Goal: Find specific page/section: Find specific page/section

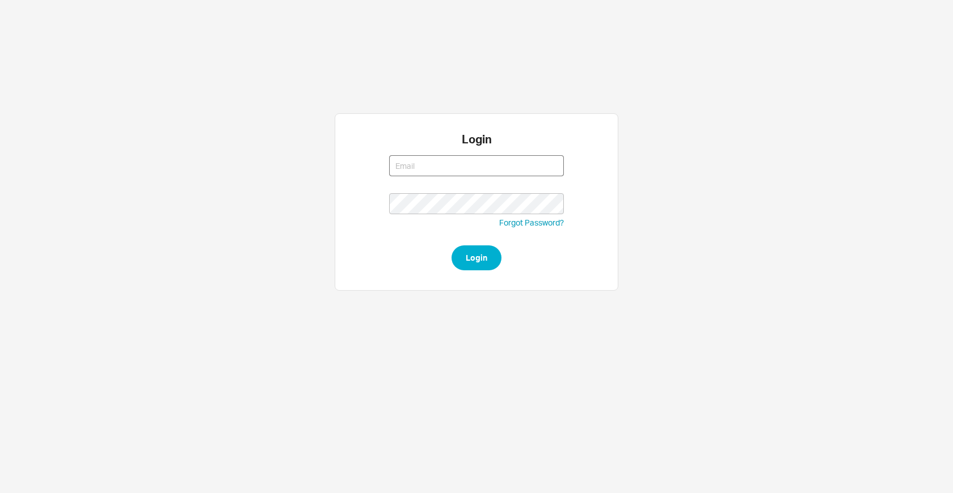
click at [542, 161] on input at bounding box center [476, 165] width 175 height 21
type input "edershowitz@qualitybath.com"
click at [475, 255] on button "Login" at bounding box center [476, 258] width 50 height 25
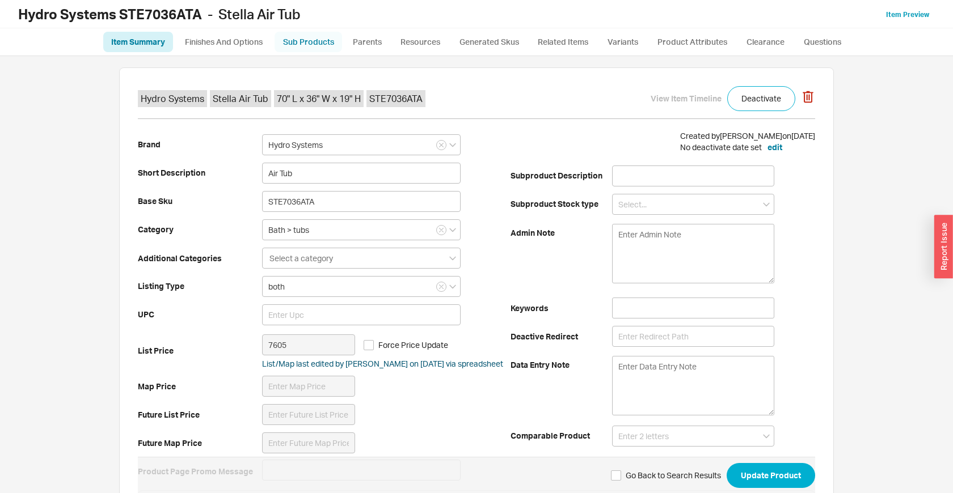
click at [321, 39] on link "Sub Products" at bounding box center [308, 42] width 67 height 20
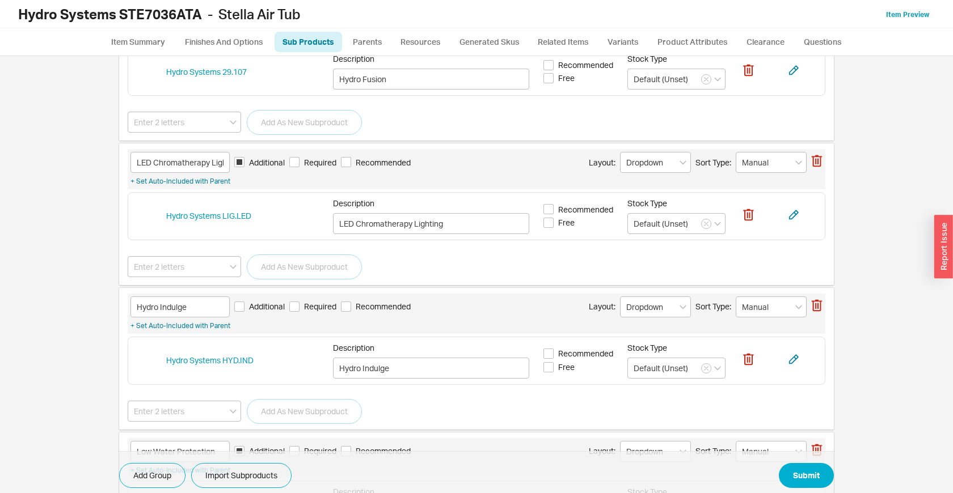
scroll to position [568, 0]
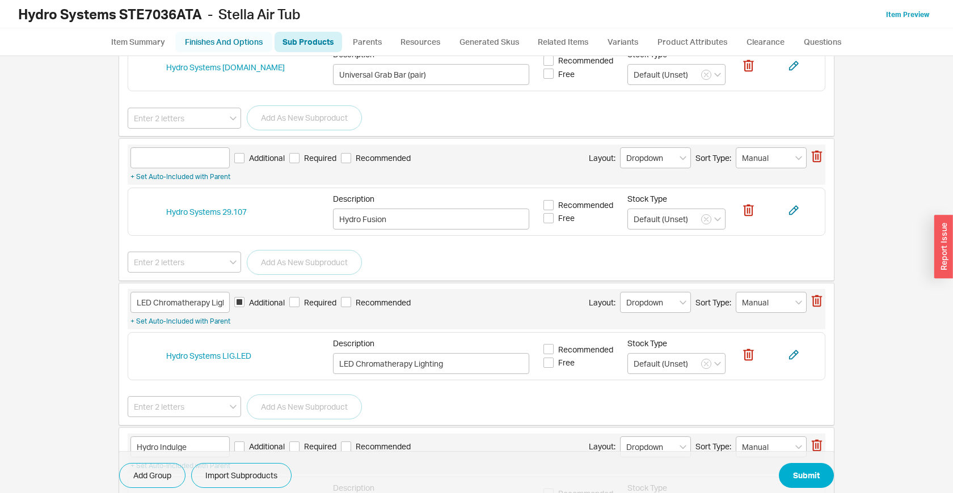
click at [225, 46] on link "Finishes And Options" at bounding box center [223, 42] width 97 height 20
